Goal: Task Accomplishment & Management: Manage account settings

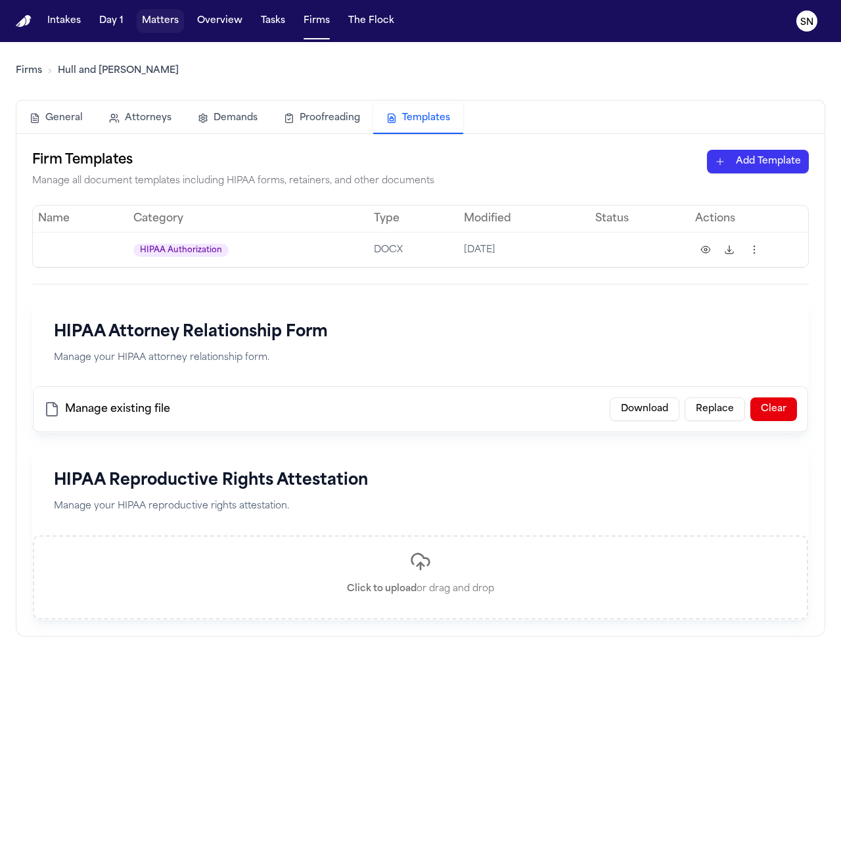
click at [167, 21] on button "Matters" at bounding box center [160, 21] width 47 height 24
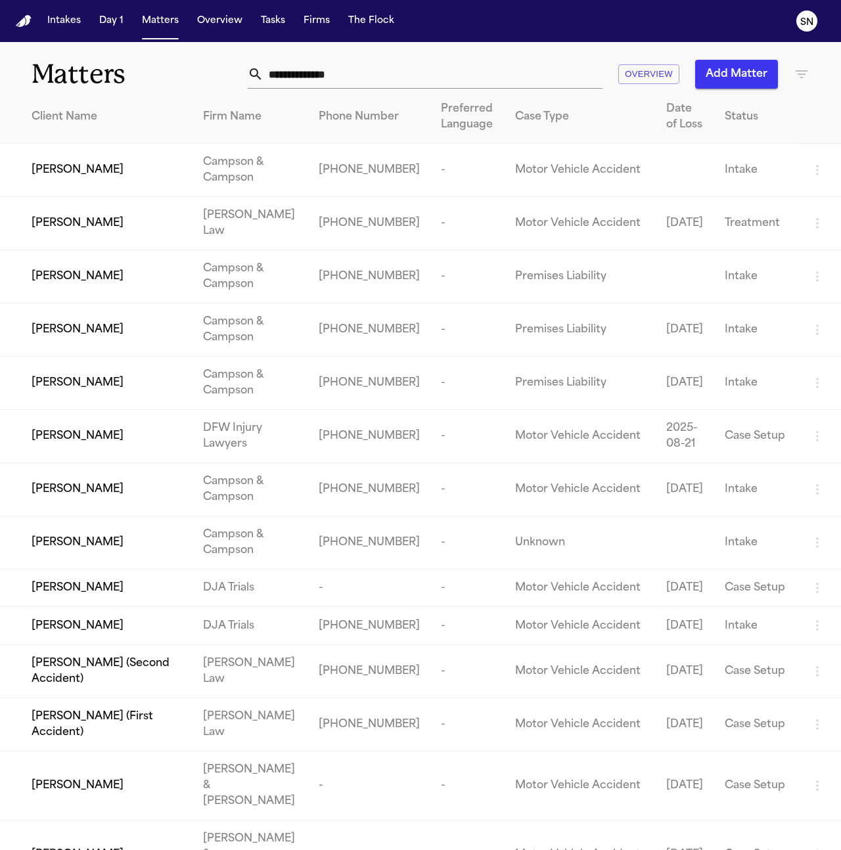
click at [500, 77] on input "text" at bounding box center [432, 74] width 339 height 29
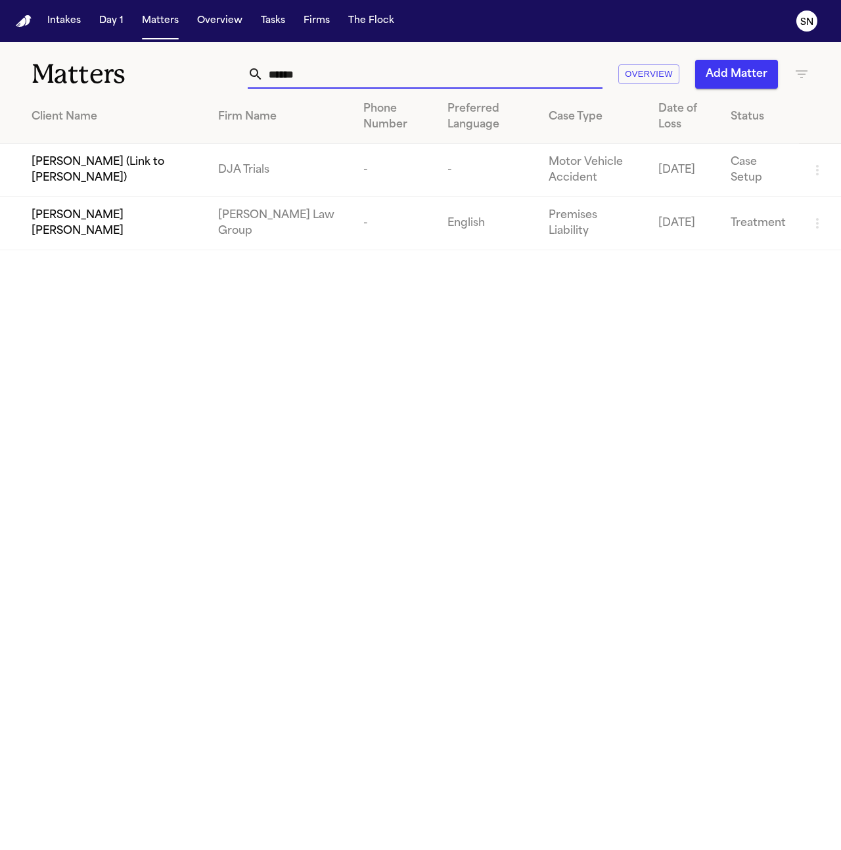
type input "******"
click at [85, 223] on span "[PERSON_NAME] [PERSON_NAME]" at bounding box center [114, 224] width 165 height 32
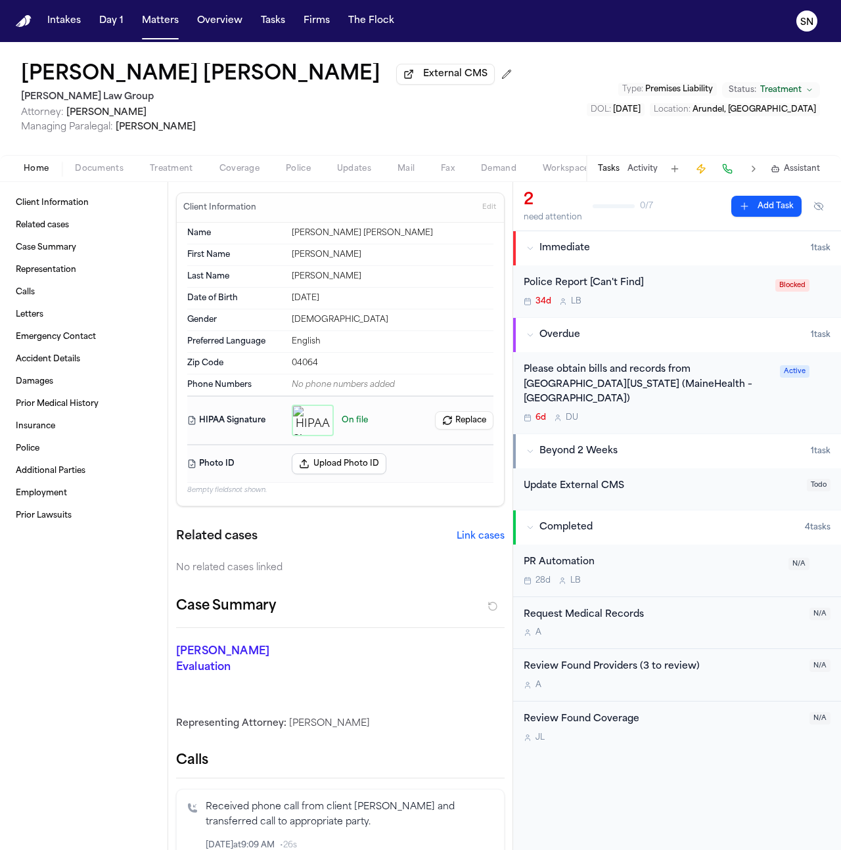
click at [175, 165] on span "Treatment" at bounding box center [171, 169] width 43 height 11
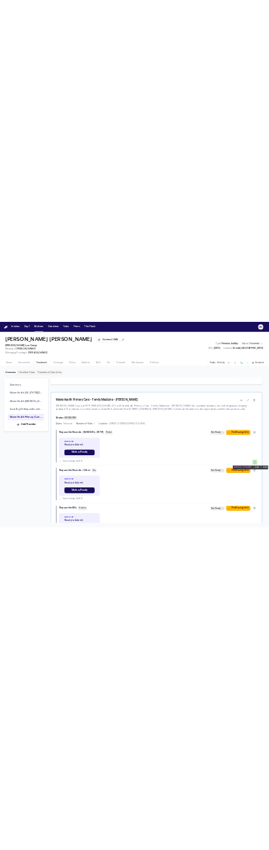
scroll to position [2265, 0]
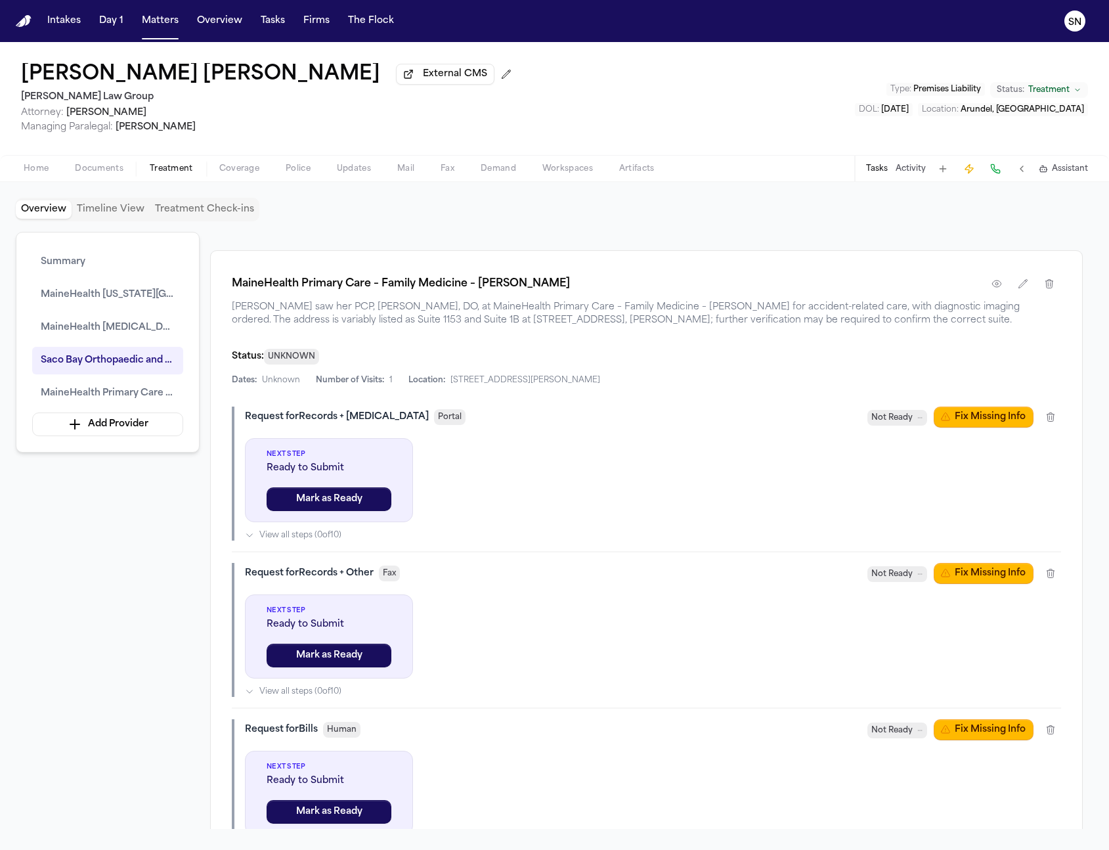
click at [840, 417] on button "Fix Missing Info" at bounding box center [984, 417] width 100 height 21
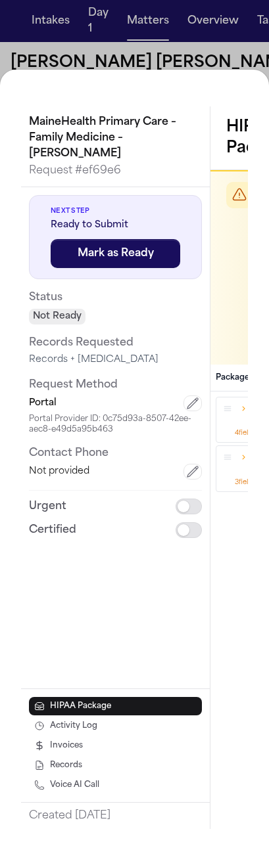
scroll to position [5730, 0]
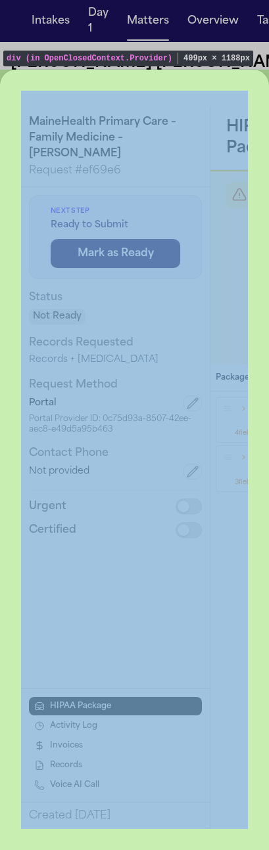
click at [192, 83] on div "MaineHealth Primary Care – Family Medicine – [PERSON_NAME] Request # ef69e6 Nex…" at bounding box center [134, 460] width 269 height 780
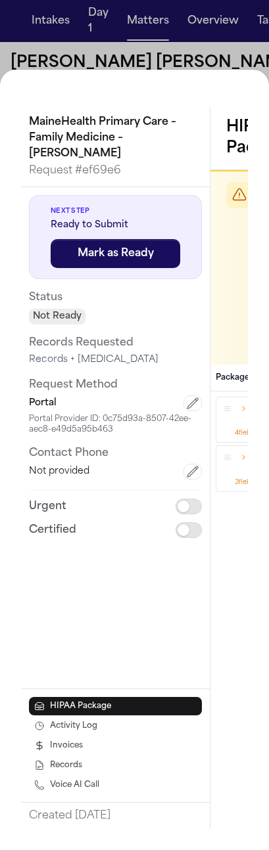
click at [178, 78] on div "MaineHealth Primary Care – Family Medicine – [PERSON_NAME] Request # ef69e6 Nex…" at bounding box center [134, 460] width 269 height 780
